Goal: Register for event/course

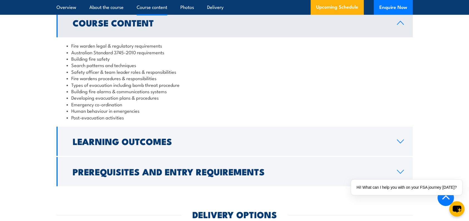
scroll to position [557, 0]
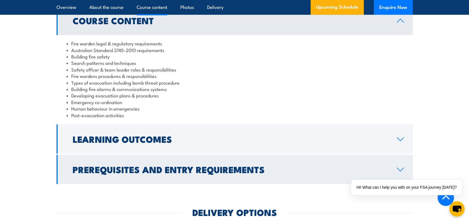
click at [258, 166] on link "Prerequisites and Entry Requirements" at bounding box center [234, 169] width 356 height 29
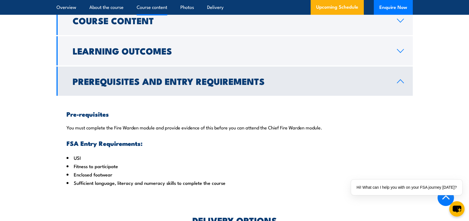
click at [254, 96] on link "Prerequisites and Entry Requirements" at bounding box center [234, 81] width 356 height 29
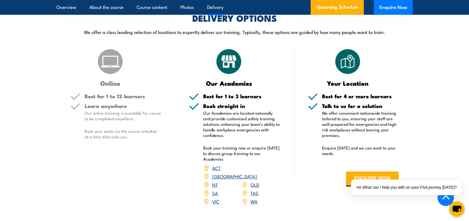
scroll to position [696, 0]
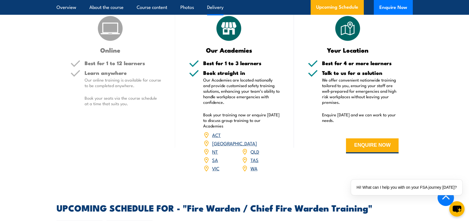
click at [254, 141] on link "[GEOGRAPHIC_DATA]" at bounding box center [234, 143] width 45 height 7
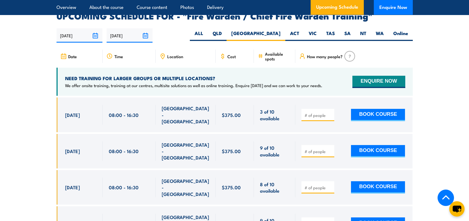
scroll to position [985, 0]
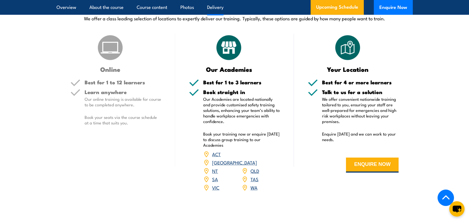
scroll to position [756, 0]
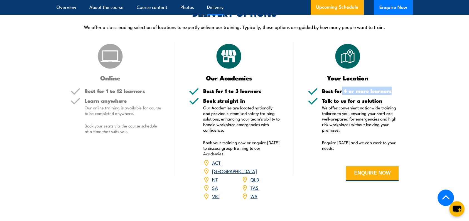
drag, startPoint x: 342, startPoint y: 99, endPoint x: 400, endPoint y: 101, distance: 57.7
click at [400, 101] on div "Your Location Best for 4 or more learners Talk to us for a solution We offer co…" at bounding box center [353, 124] width 119 height 165
click at [444, 115] on section "DELIVERY OPTIONS We offer a class leading selection of locations to expertly de…" at bounding box center [234, 108] width 469 height 198
click at [430, 72] on section "DELIVERY OPTIONS We offer a class leading selection of locations to expertly de…" at bounding box center [234, 108] width 469 height 198
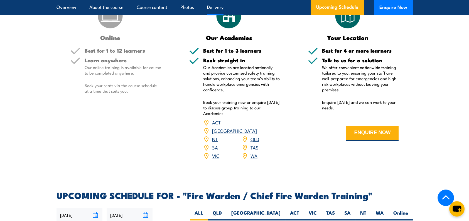
scroll to position [779, 0]
